Goal: Navigation & Orientation: Find specific page/section

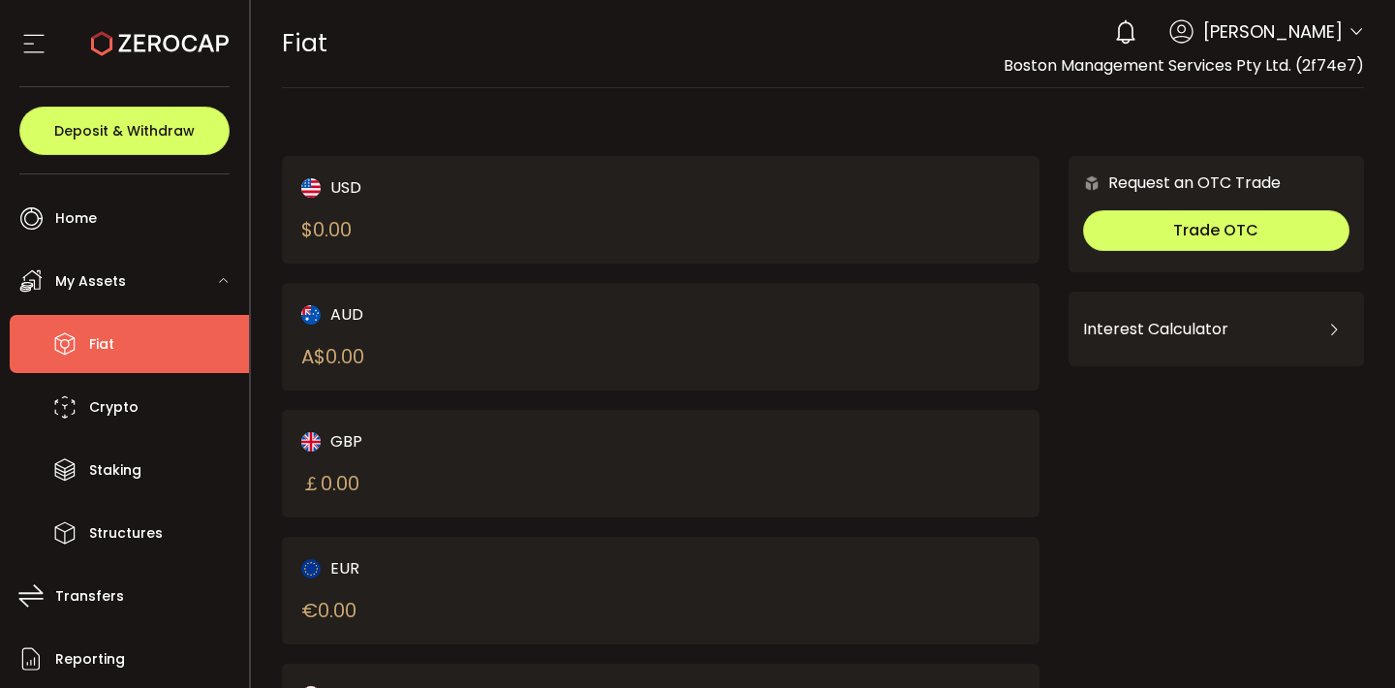
click at [82, 284] on span "My Assets" at bounding box center [90, 281] width 71 height 28
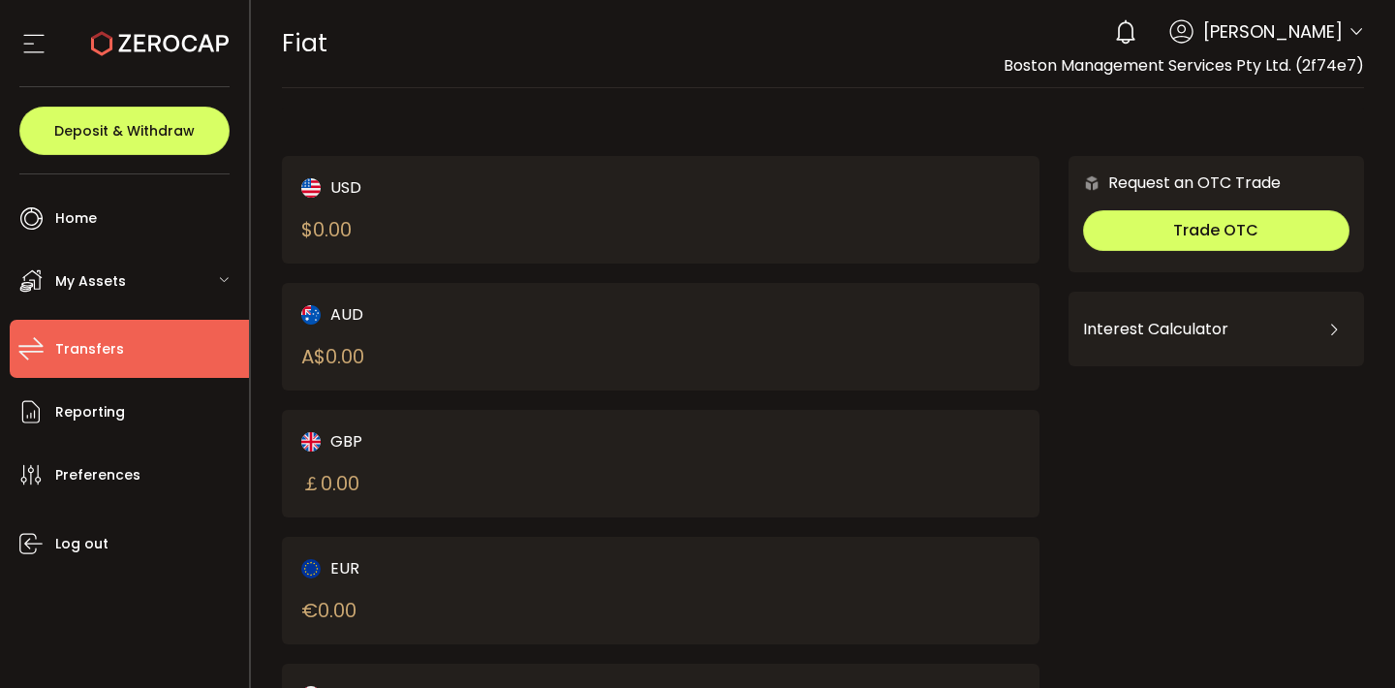
click at [104, 348] on span "Transfers" at bounding box center [89, 349] width 69 height 28
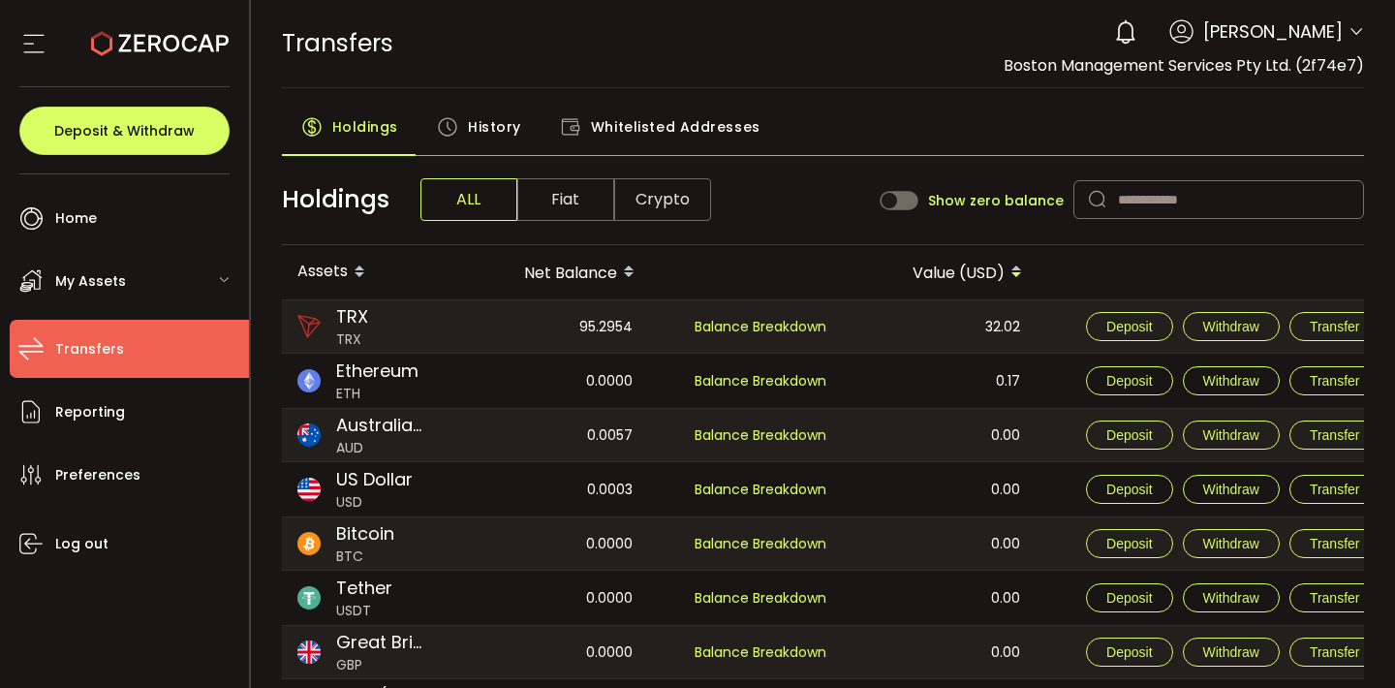
click at [586, 195] on span "Fiat" at bounding box center [565, 199] width 97 height 43
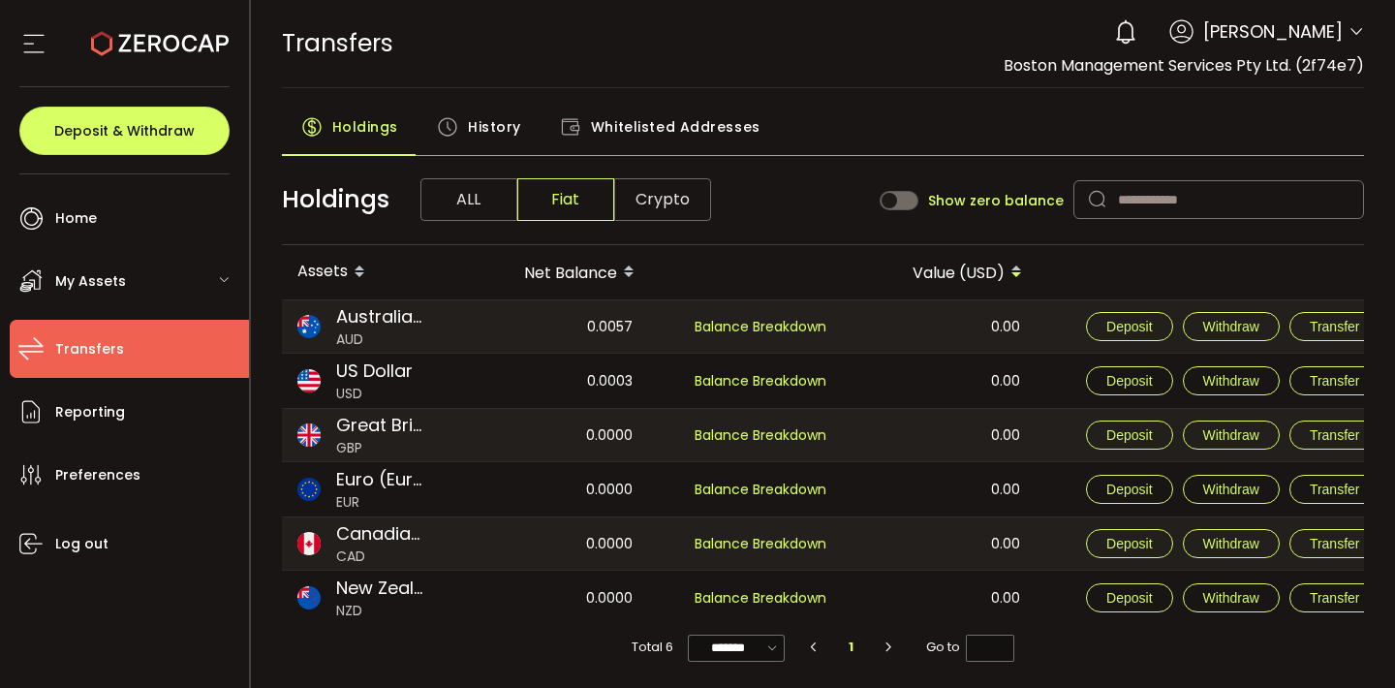
click at [483, 200] on span "ALL" at bounding box center [468, 199] width 97 height 43
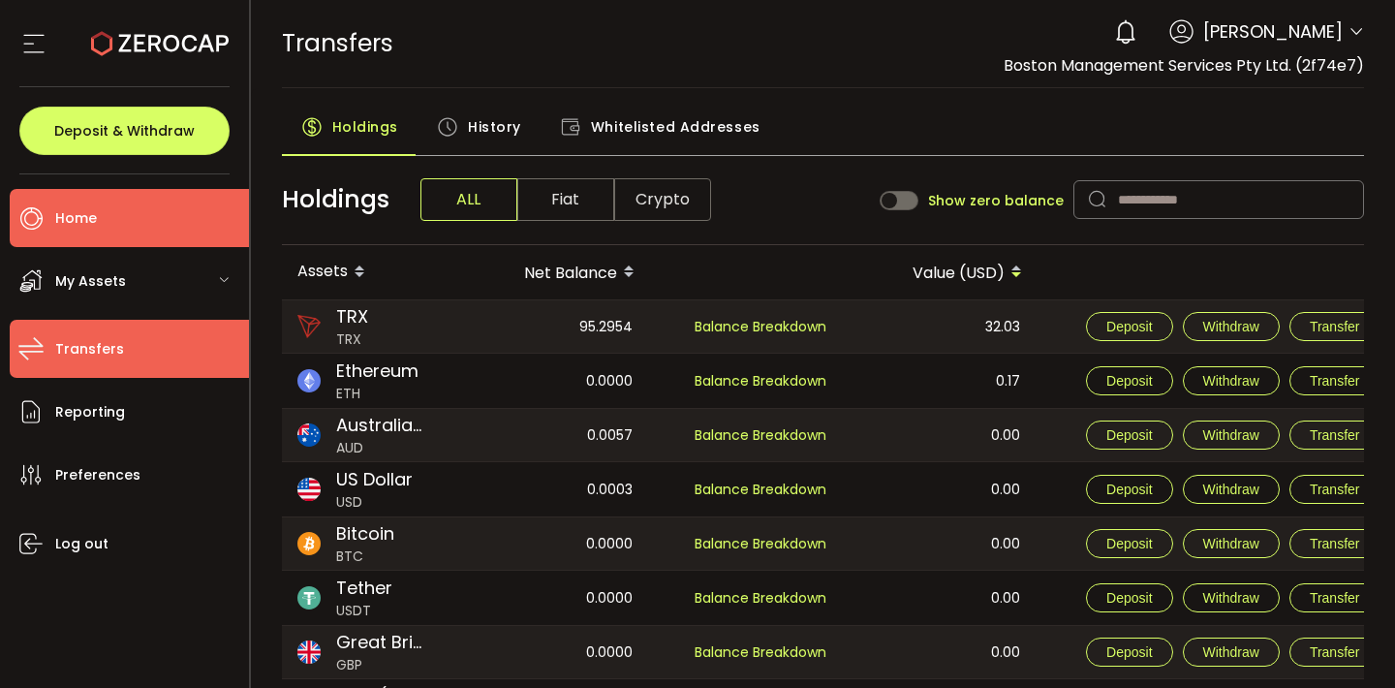
click at [45, 222] on icon at bounding box center [30, 217] width 29 height 29
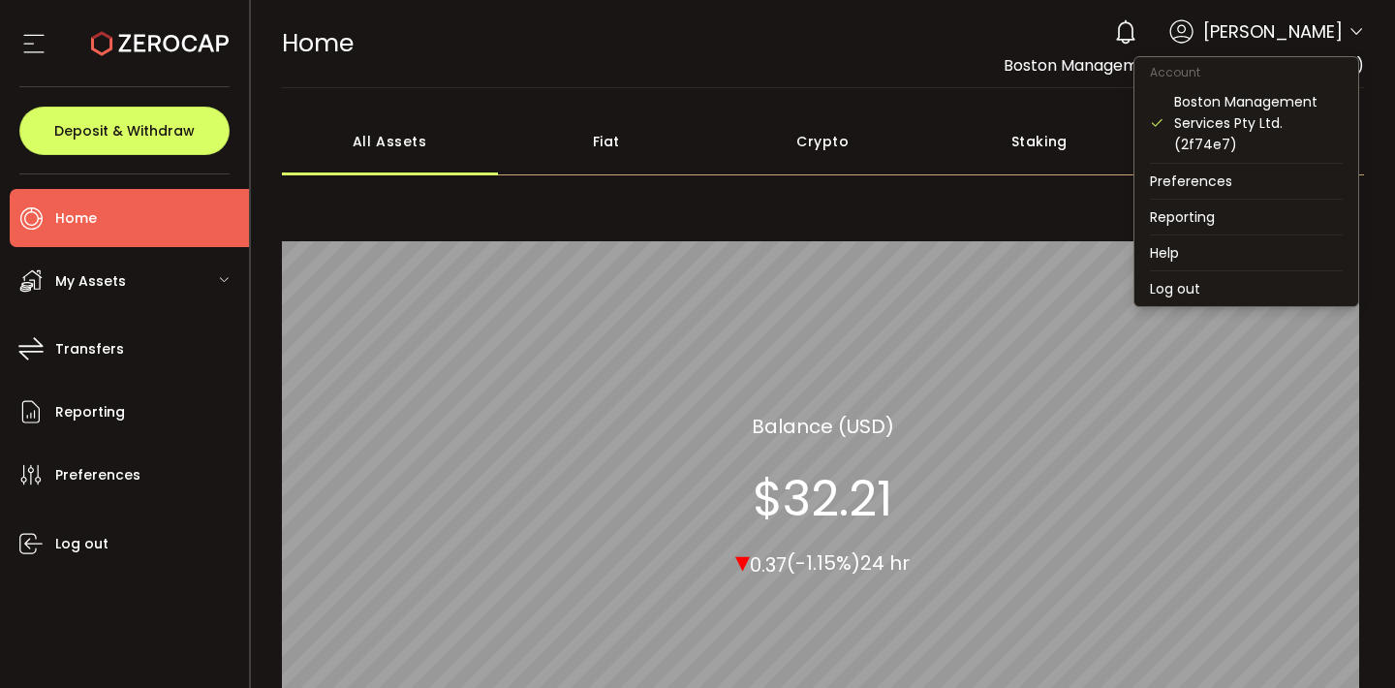
click at [1348, 28] on icon at bounding box center [1355, 31] width 15 height 15
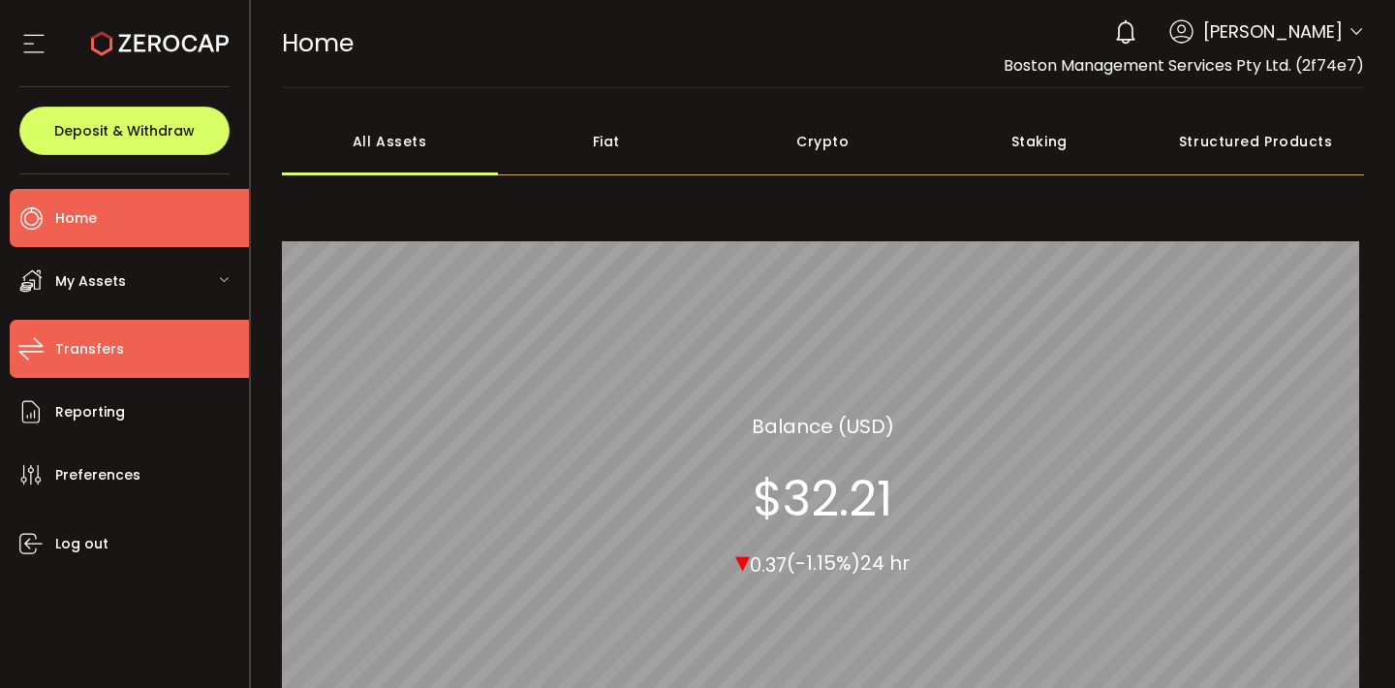
click at [100, 354] on span "Transfers" at bounding box center [89, 349] width 69 height 28
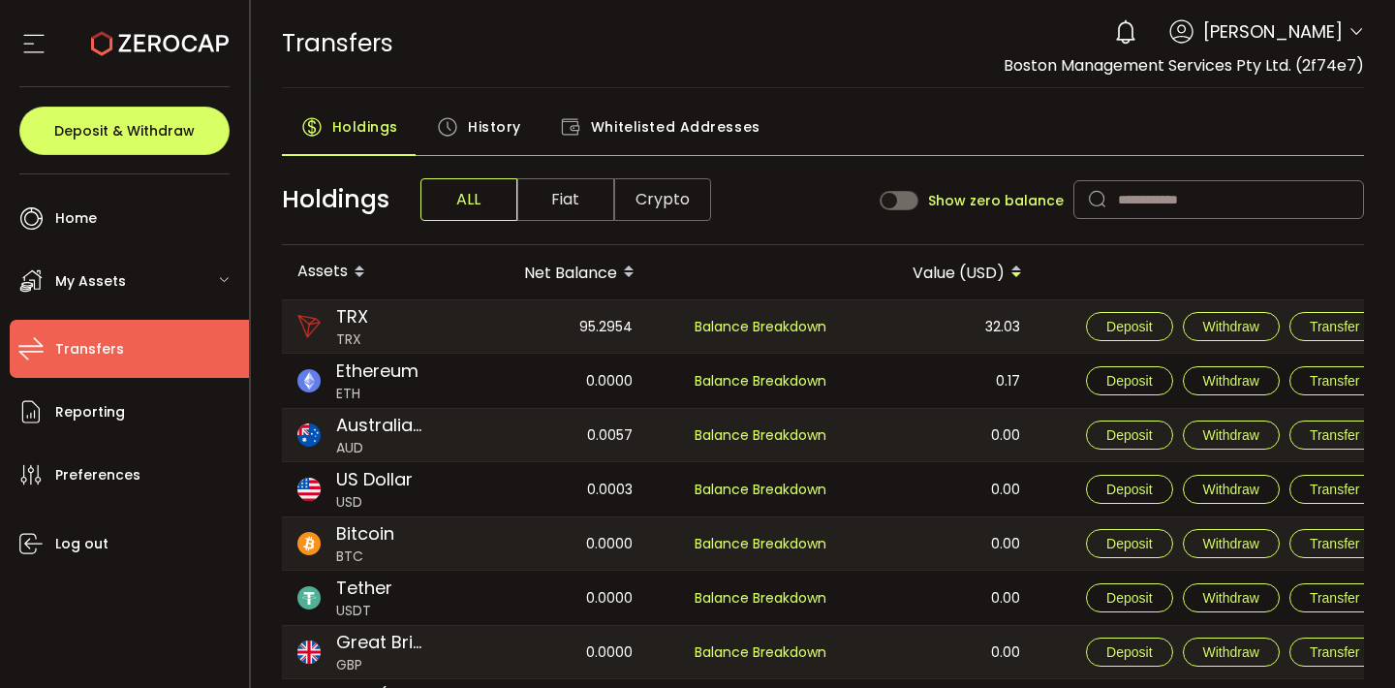
click at [910, 48] on div "TRANSFERS Buy Power $0.00 USD Transfers Transfers Verify Your Identity 0 [PERSO…" at bounding box center [823, 43] width 1083 height 87
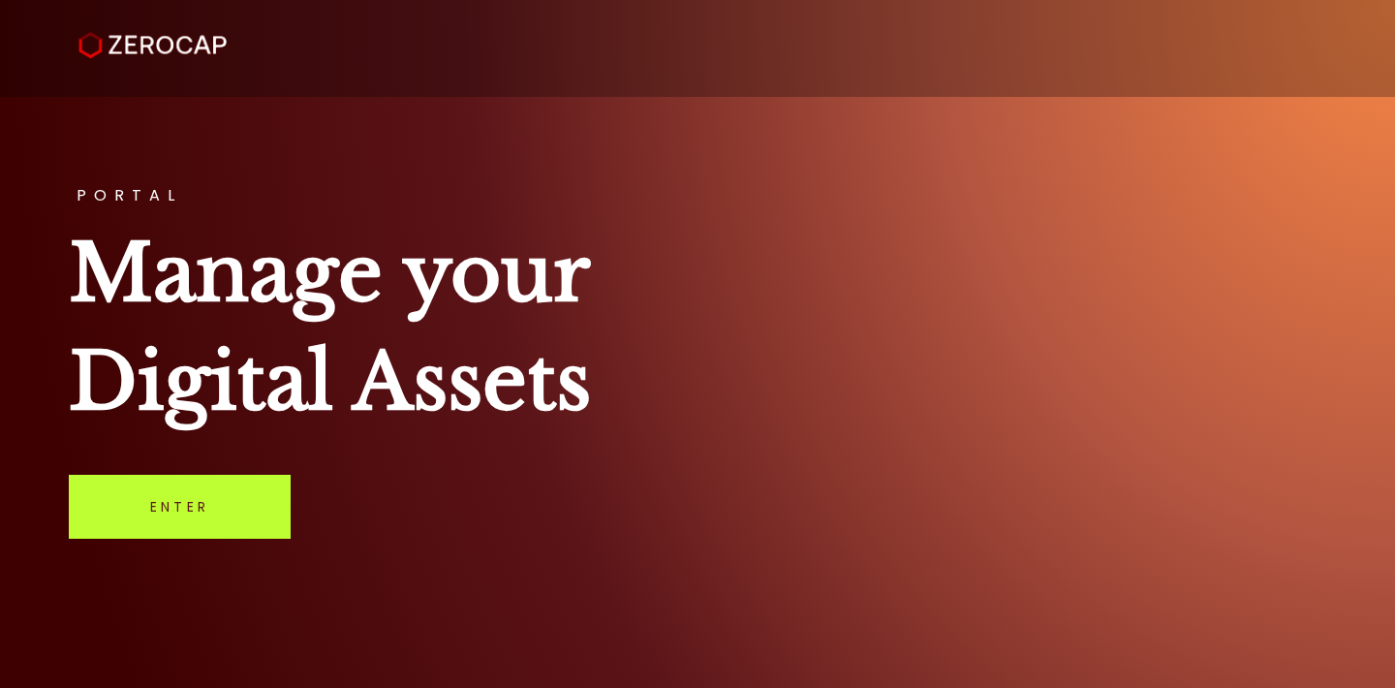
click at [151, 511] on link "Enter" at bounding box center [180, 507] width 222 height 64
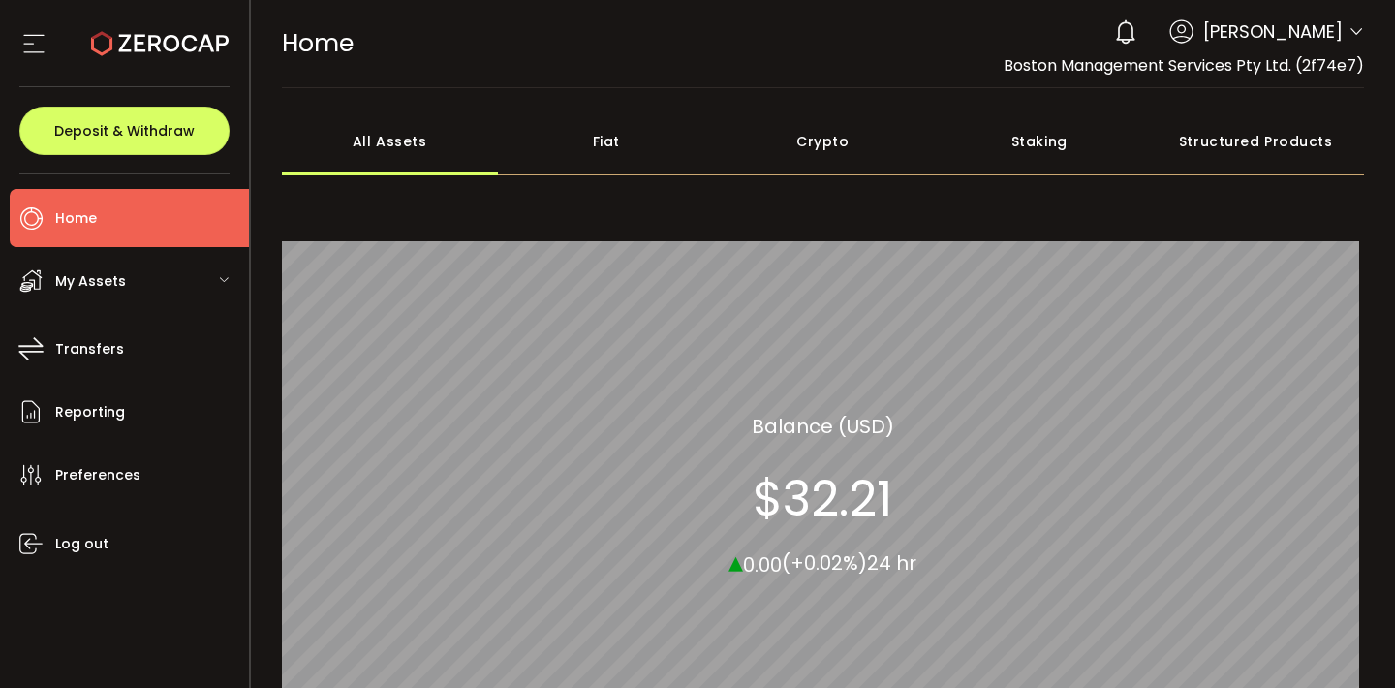
click at [76, 210] on span "Home" at bounding box center [76, 218] width 42 height 28
